Goal: Task Accomplishment & Management: Manage account settings

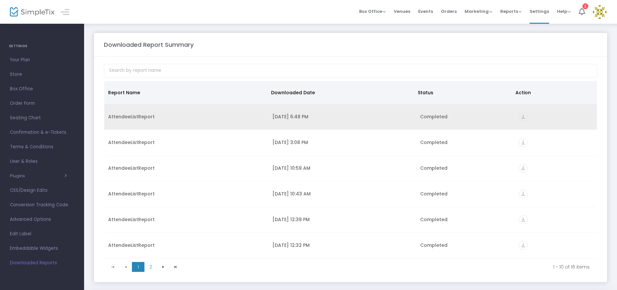
click at [519, 114] on icon "vertical_align_bottom" at bounding box center [523, 117] width 9 height 9
